Goal: Find contact information: Find contact information

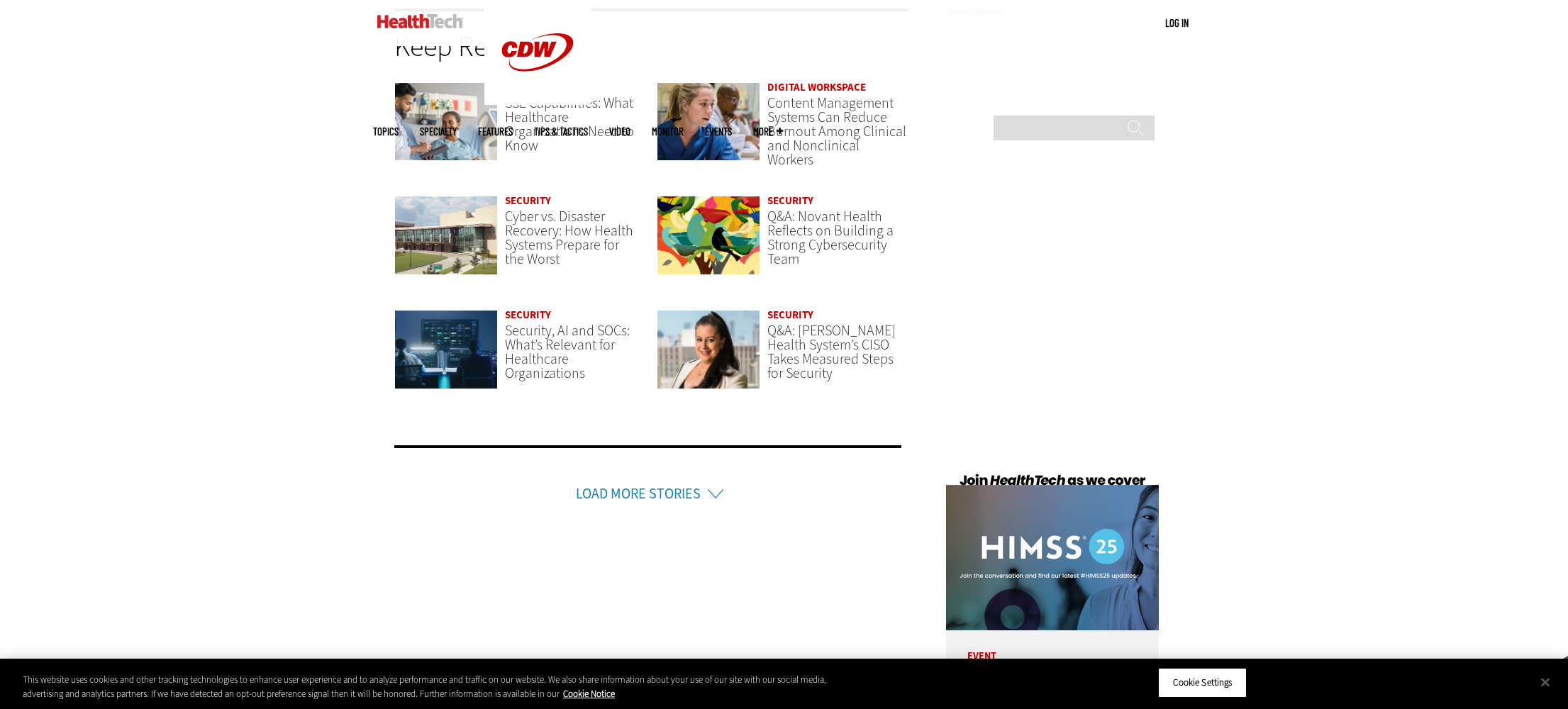
scroll to position [3209, 0]
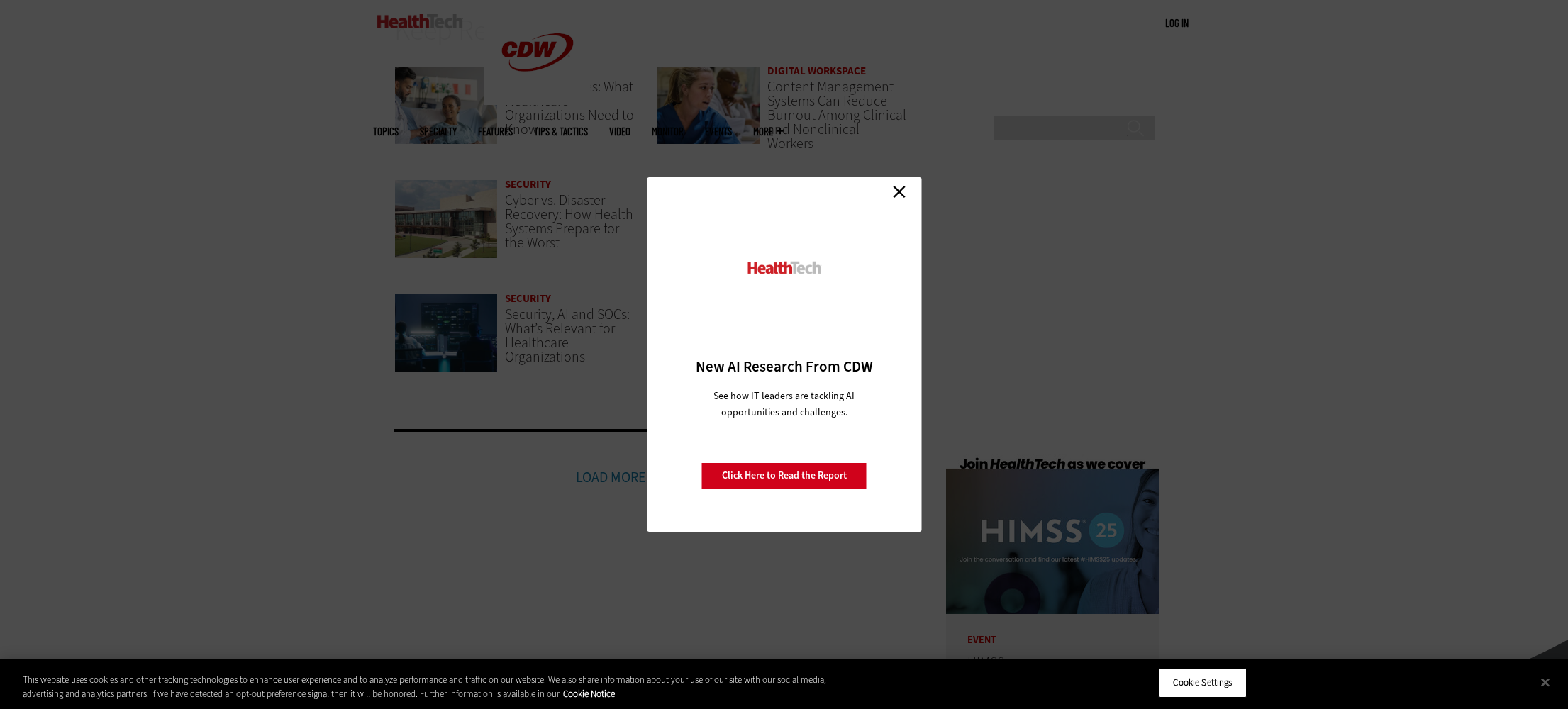
click at [901, 195] on link "Close" at bounding box center [899, 192] width 22 height 22
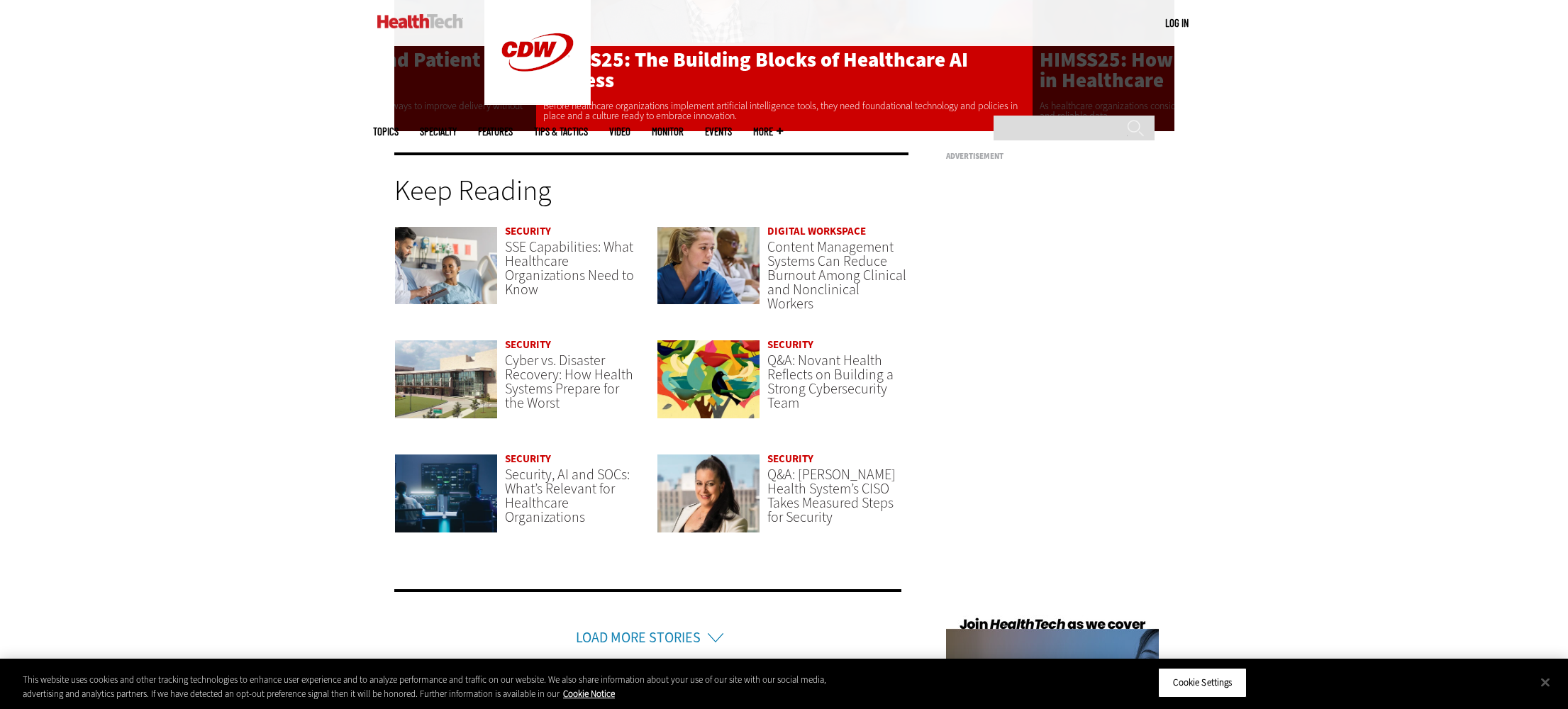
scroll to position [3640, 0]
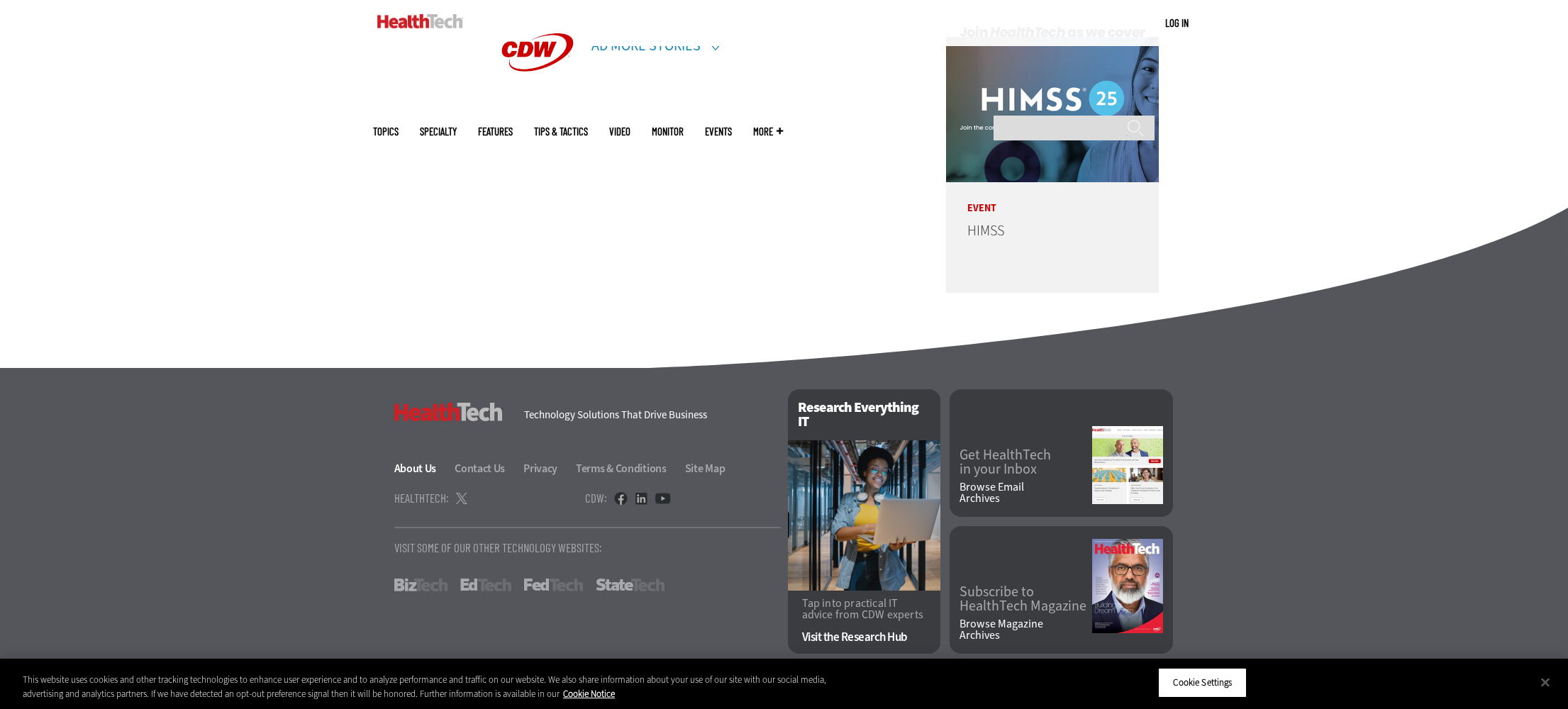
click at [425, 470] on link "About Us" at bounding box center [424, 468] width 59 height 15
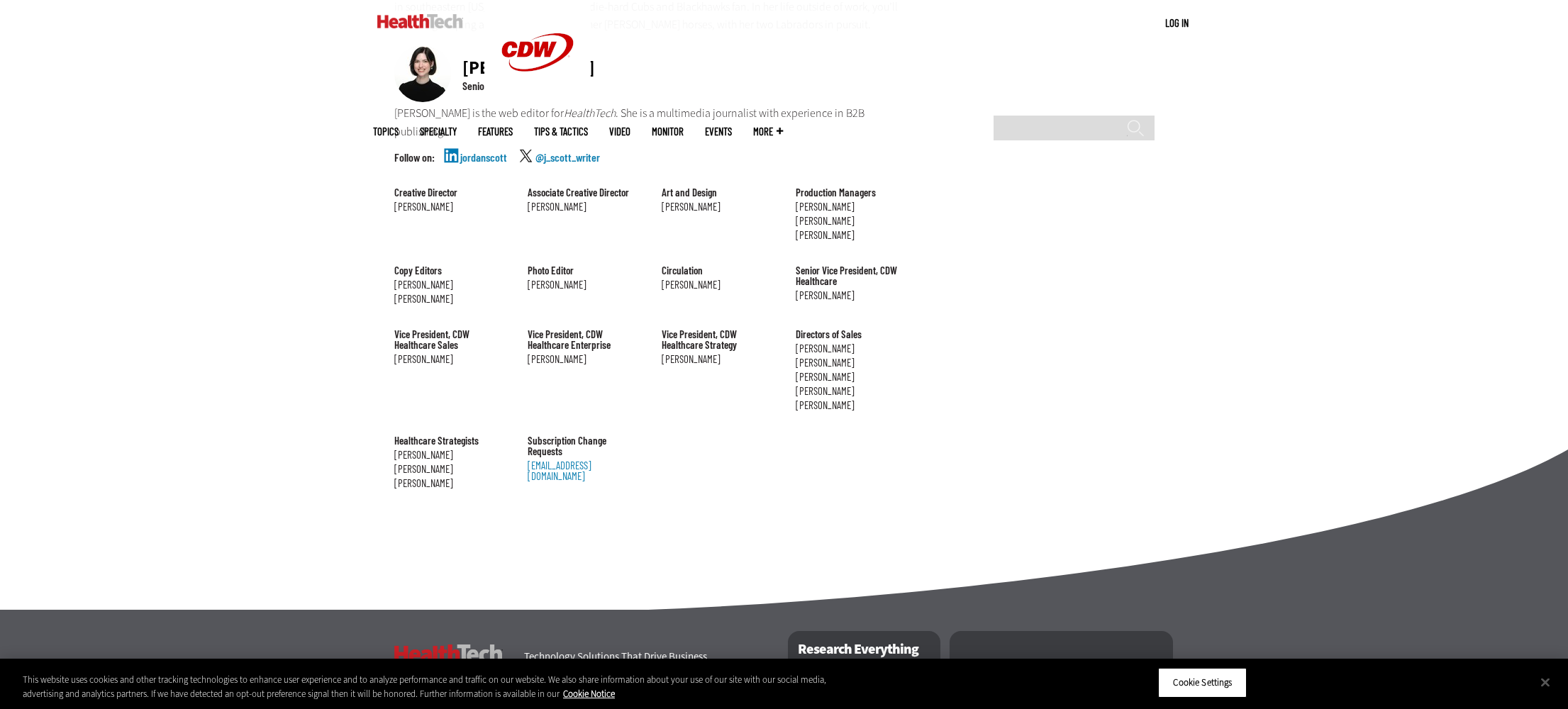
scroll to position [1523, 0]
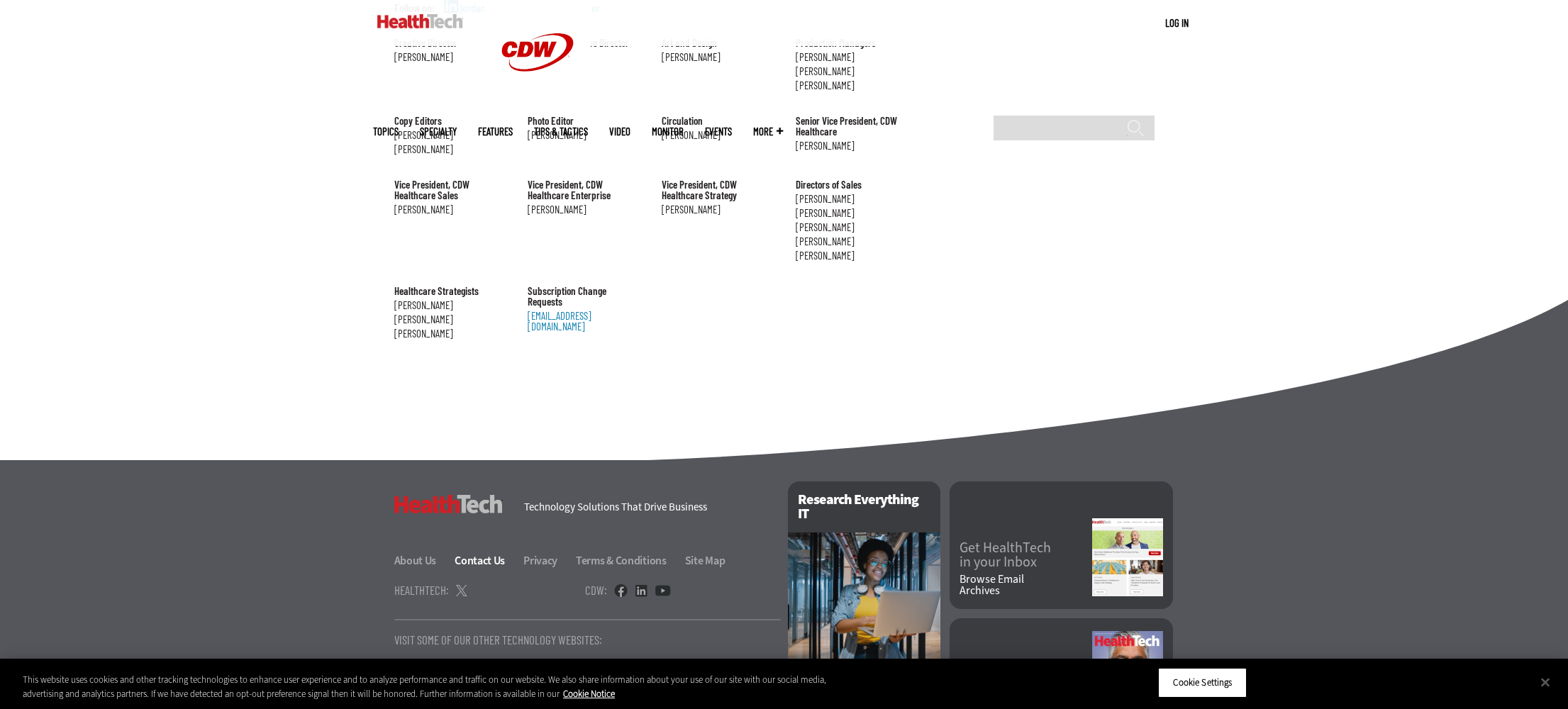
click at [480, 553] on link "Contact Us" at bounding box center [488, 560] width 67 height 15
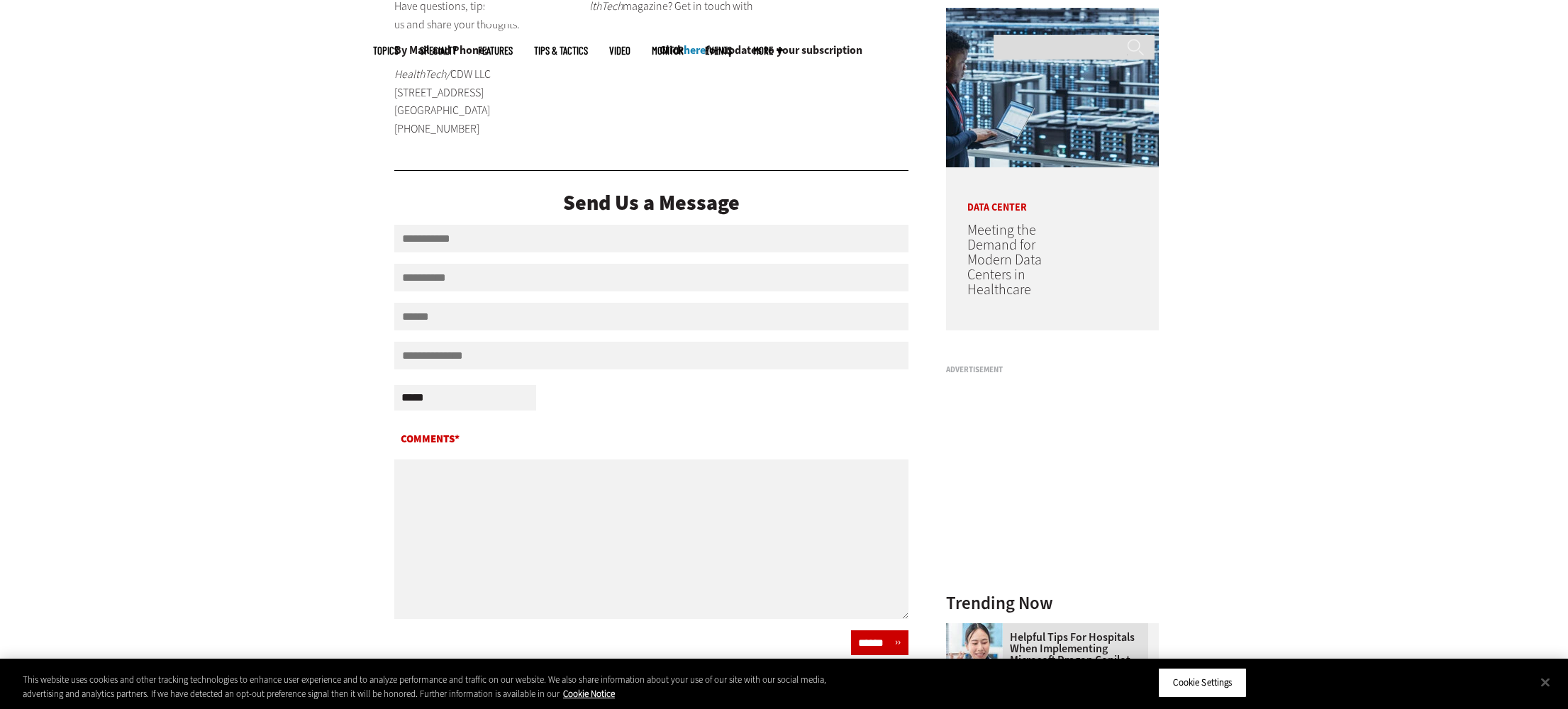
scroll to position [298, 0]
